Goal: Find specific page/section: Find specific page/section

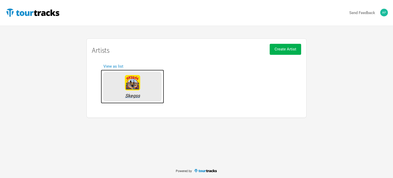
click at [138, 80] on img at bounding box center [132, 82] width 15 height 15
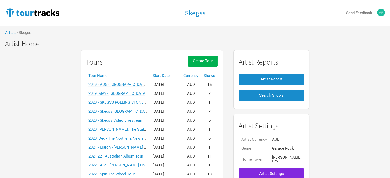
click at [192, 75] on th "Currency" at bounding box center [191, 75] width 20 height 9
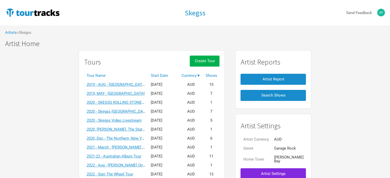
click at [170, 74] on th "Start Date" at bounding box center [163, 75] width 31 height 9
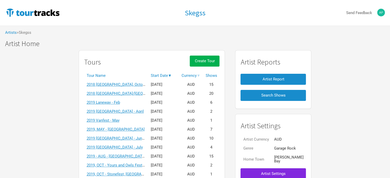
click at [170, 74] on th "Start Date ▼" at bounding box center [163, 75] width 31 height 9
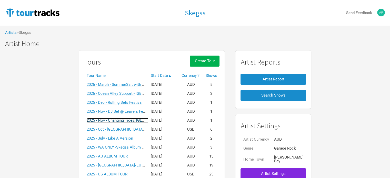
click at [133, 122] on link "2025 - Nov - Changing Tides, [GEOGRAPHIC_DATA]" at bounding box center [130, 120] width 86 height 5
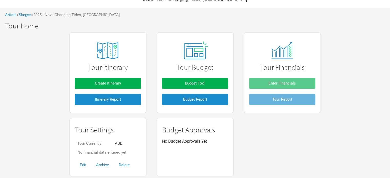
scroll to position [26, 0]
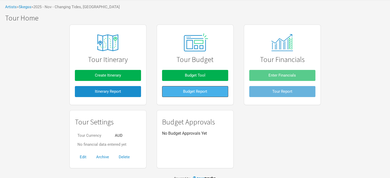
click at [178, 95] on button "Budget Report" at bounding box center [195, 91] width 66 height 11
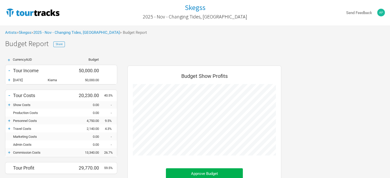
scroll to position [149, 164]
click at [76, 30] on link "2025 - Nov - Changing Tides, [GEOGRAPHIC_DATA]" at bounding box center [76, 32] width 86 height 5
